Goal: Information Seeking & Learning: Learn about a topic

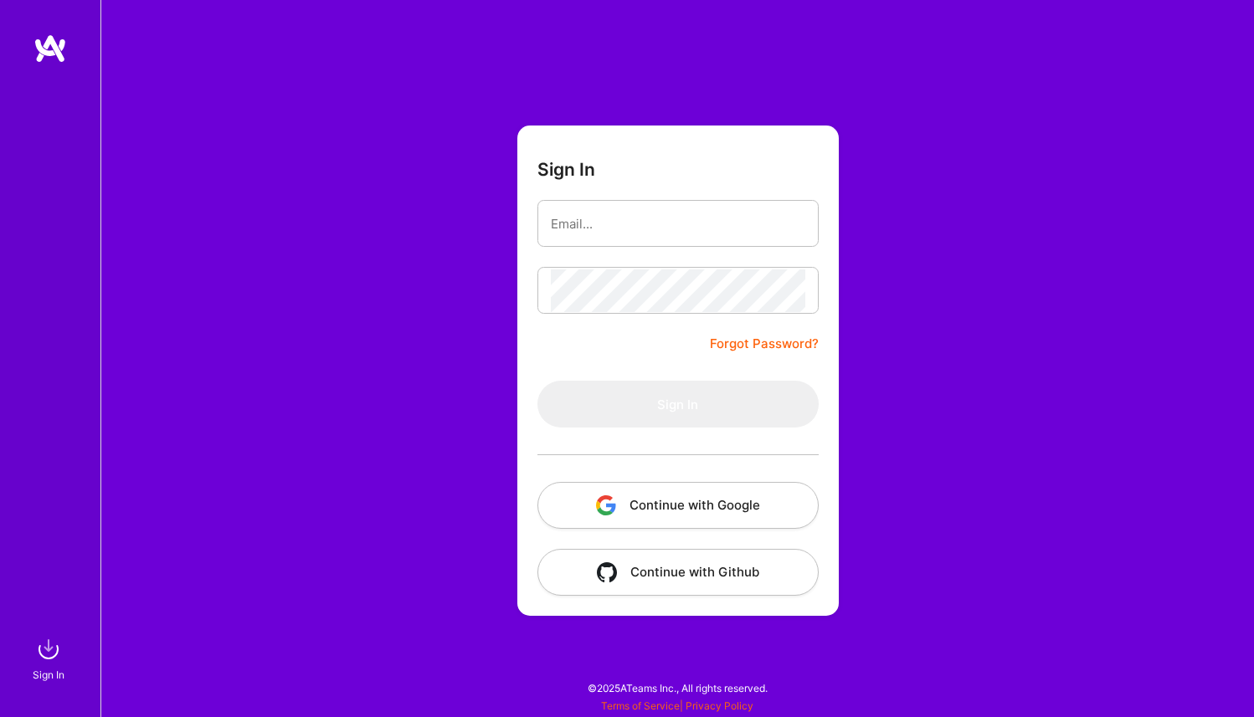
click at [657, 503] on button "Continue with Google" at bounding box center [677, 505] width 281 height 47
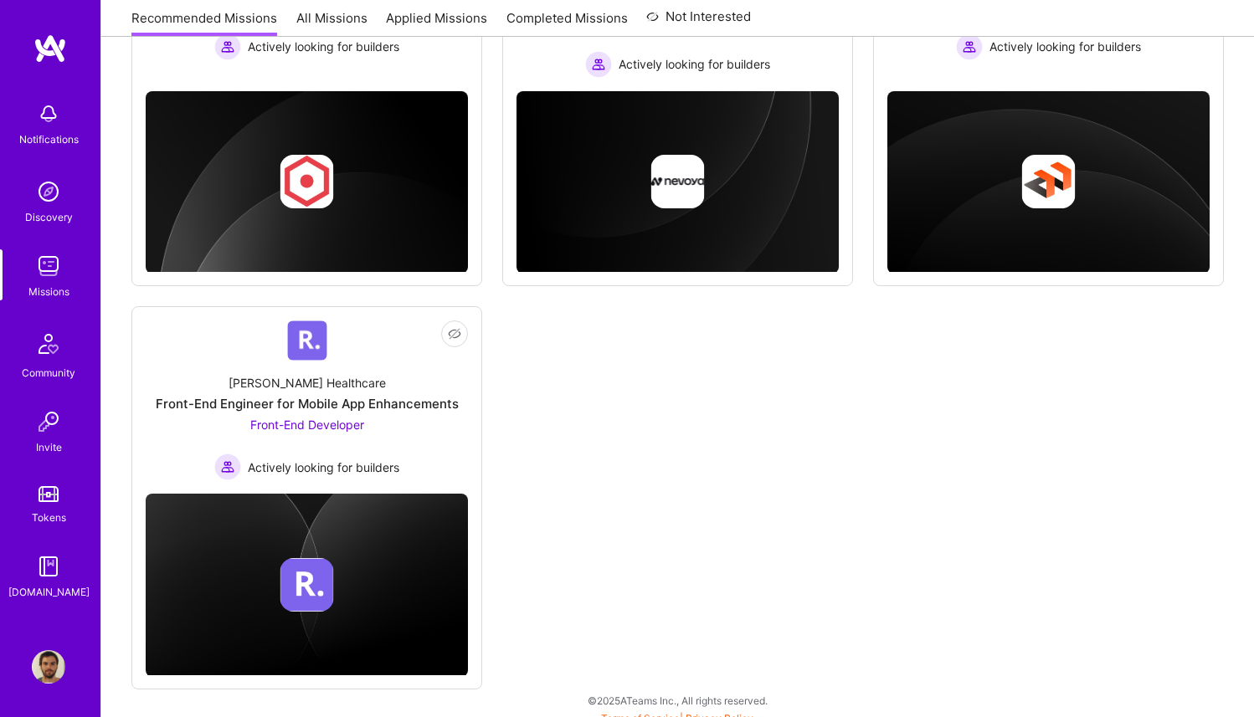
scroll to position [812, 0]
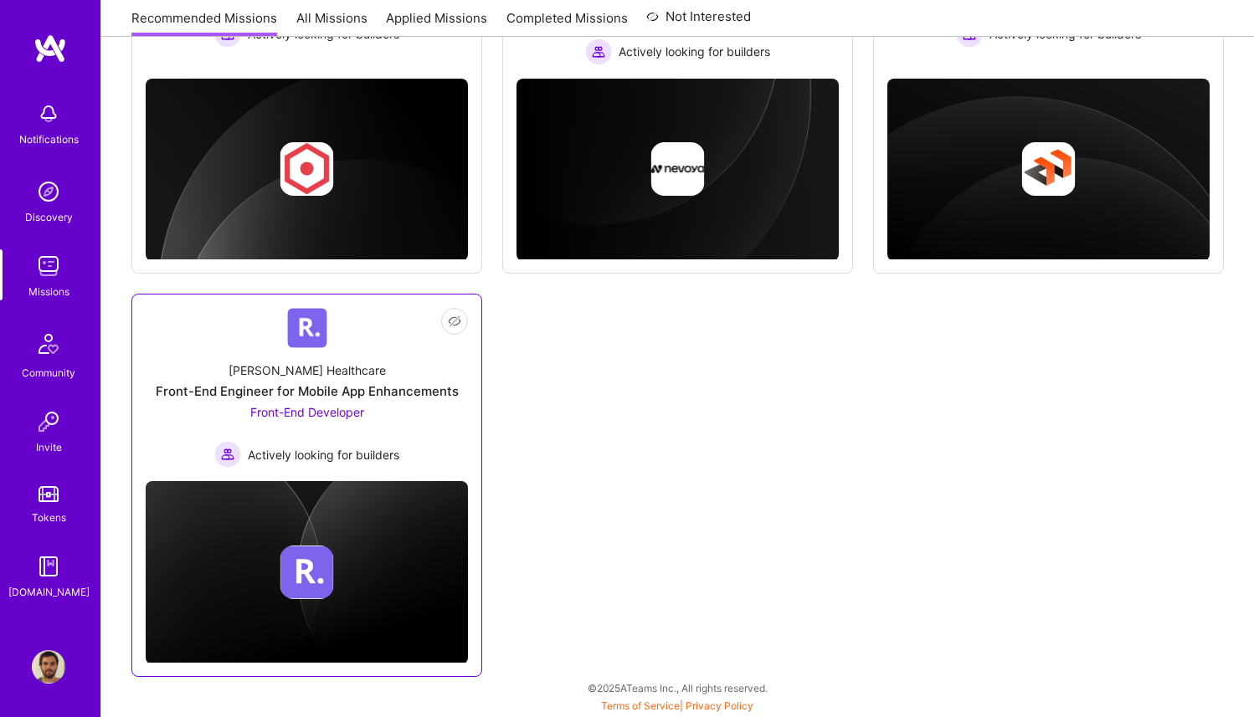
click at [405, 354] on div "[PERSON_NAME] Healthcare Front-End Engineer for Mobile App Enhancements Front-E…" at bounding box center [307, 408] width 322 height 120
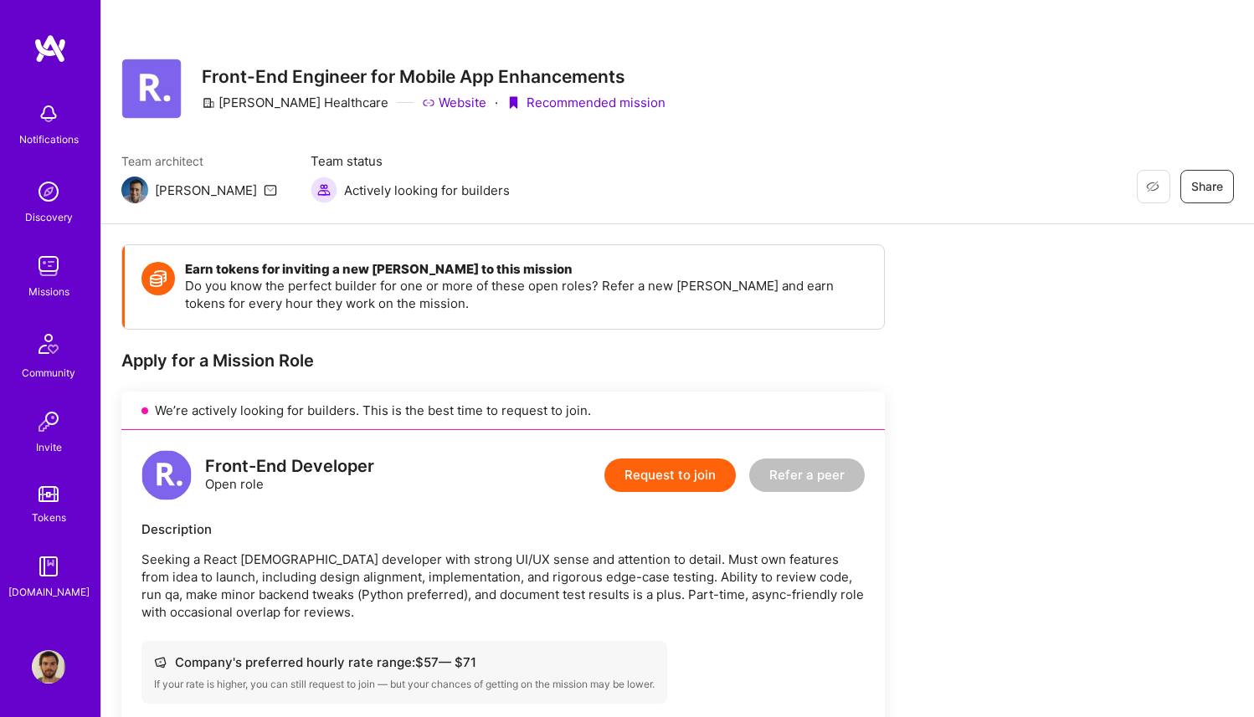
click at [53, 31] on div "Notifications Discovery Missions Community Invite Tokens [DOMAIN_NAME] Profile" at bounding box center [50, 358] width 100 height 717
